Goal: Information Seeking & Learning: Learn about a topic

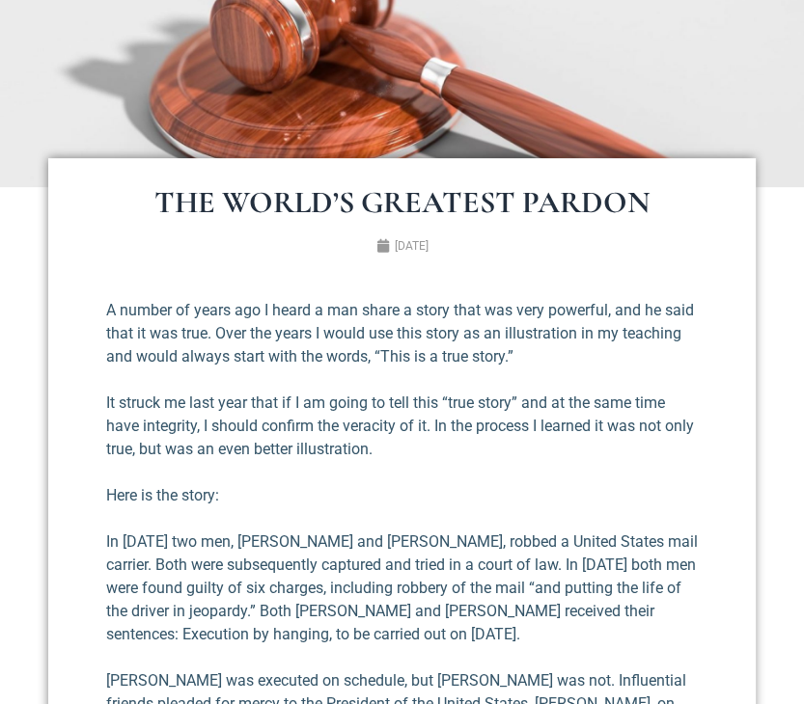
scroll to position [85, 0]
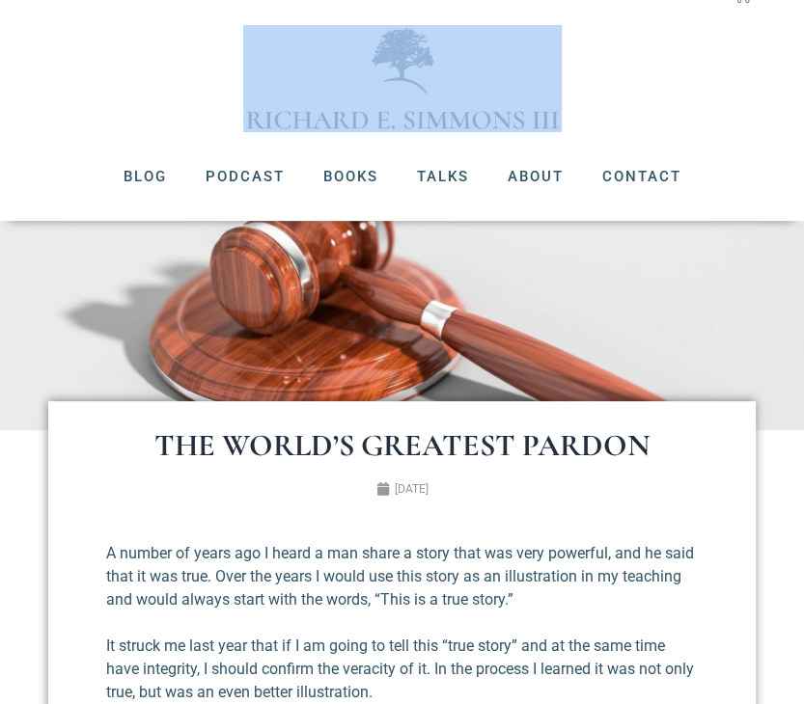
drag, startPoint x: 562, startPoint y: 121, endPoint x: 277, endPoint y: 122, distance: 284.7
click at [270, 124] on div at bounding box center [401, 78] width 765 height 107
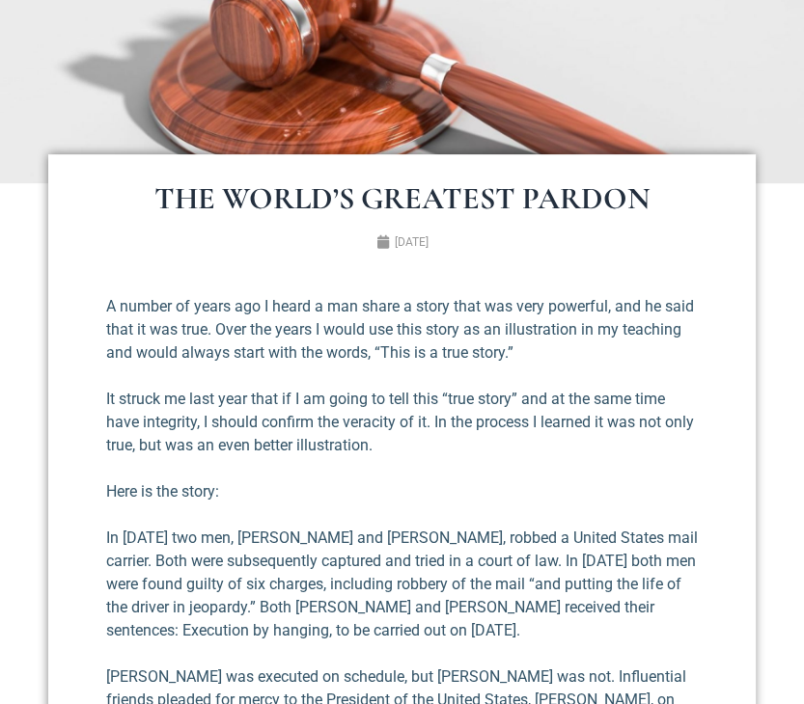
scroll to position [0, 0]
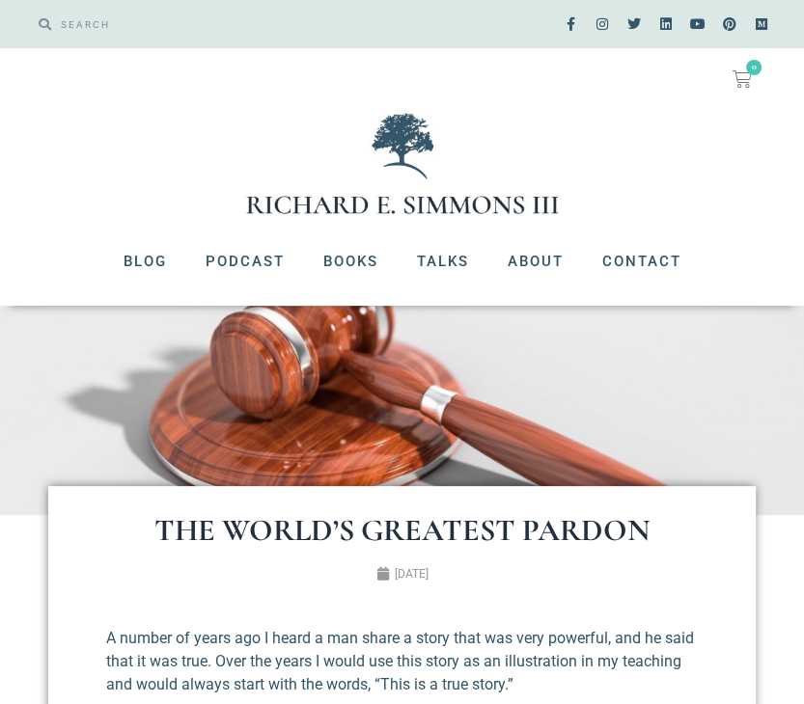
click at [660, 151] on div at bounding box center [401, 163] width 765 height 107
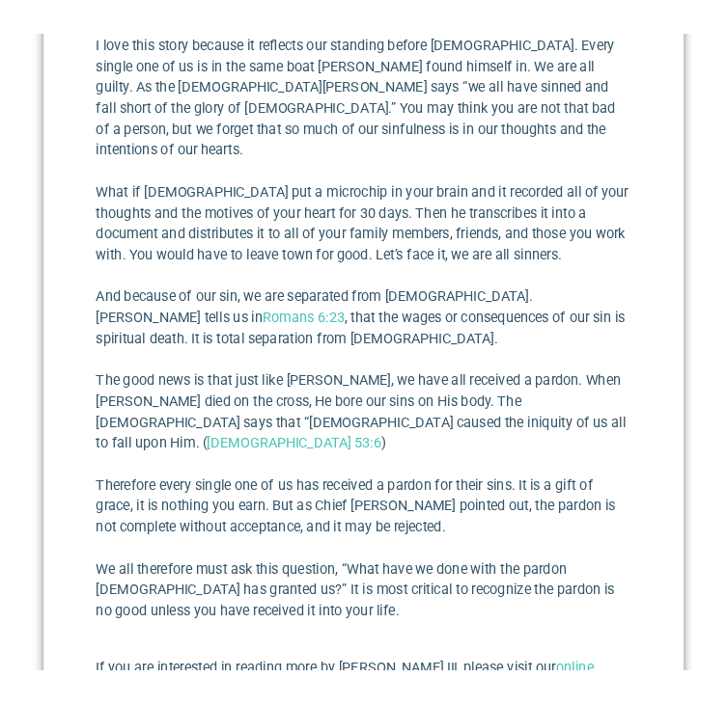
scroll to position [1544, 0]
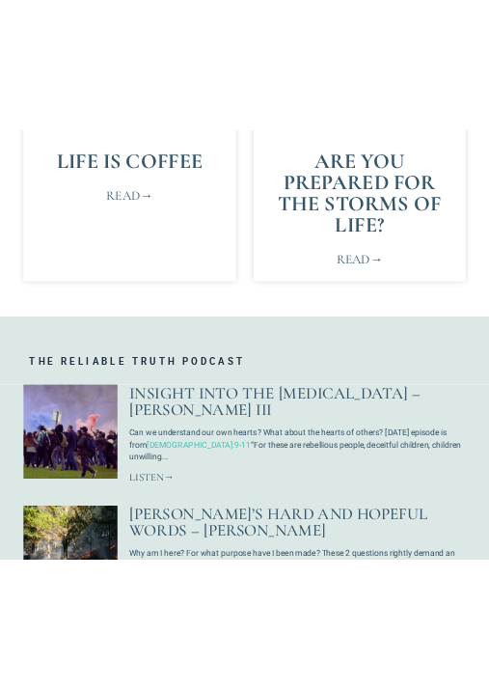
scroll to position [579, 0]
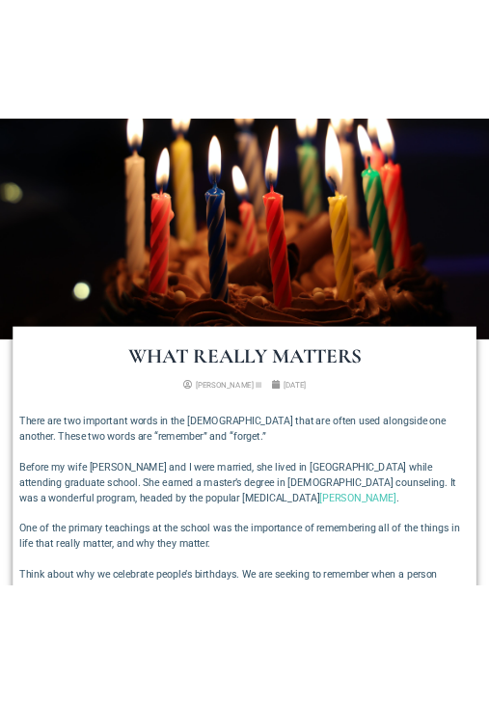
scroll to position [306, 0]
